Goal: Task Accomplishment & Management: Use online tool/utility

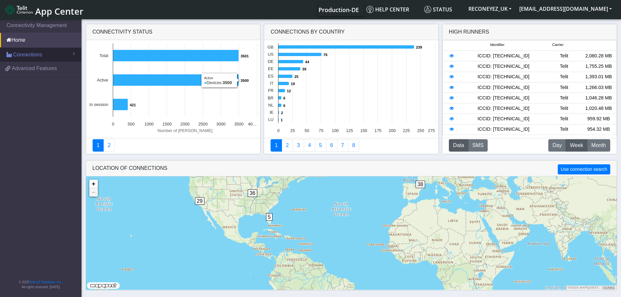
click at [37, 56] on span "Connections" at bounding box center [27, 55] width 29 height 8
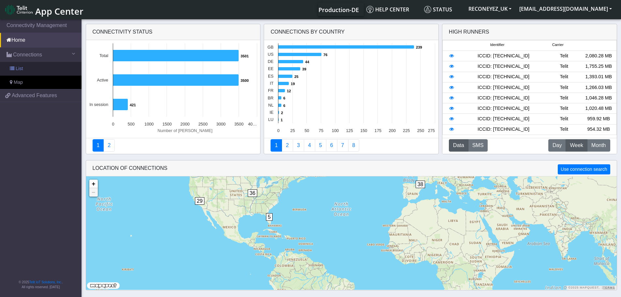
click at [40, 68] on link "List" at bounding box center [41, 69] width 82 height 14
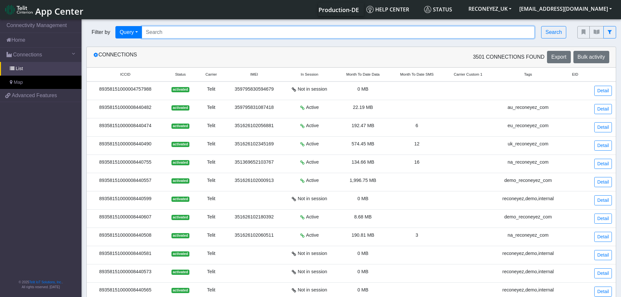
paste input "89358151000008428149"
type input "89358151000008428149"
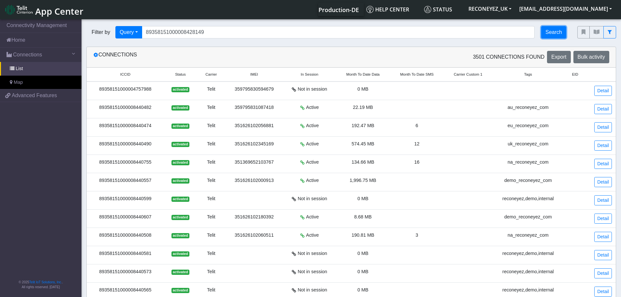
click at [560, 34] on button "Search" at bounding box center [553, 32] width 25 height 12
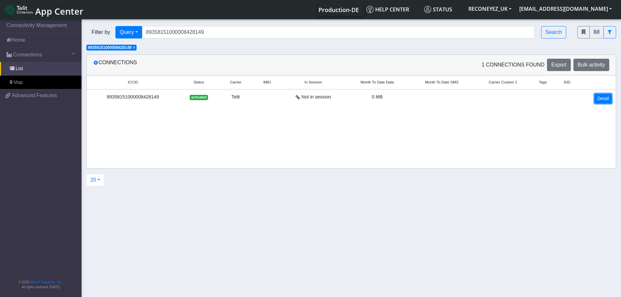
click at [600, 98] on link "Detail" at bounding box center [603, 99] width 18 height 10
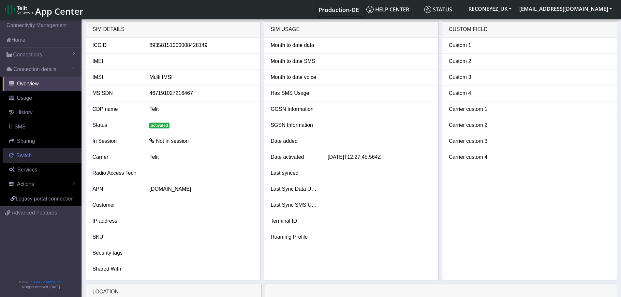
click at [24, 157] on span "Switch" at bounding box center [23, 156] width 15 height 6
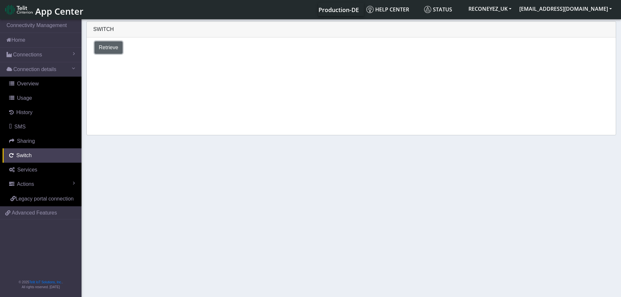
drag, startPoint x: 104, startPoint y: 45, endPoint x: 110, endPoint y: 55, distance: 11.1
click at [104, 45] on span "Retrieve" at bounding box center [109, 48] width 20 height 6
